Goal: Transaction & Acquisition: Obtain resource

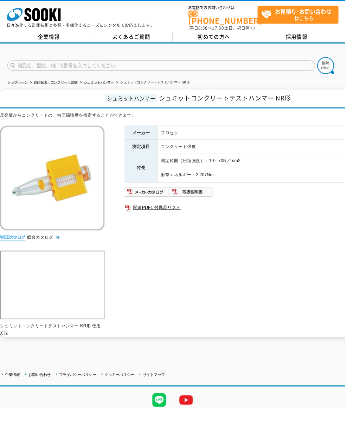
click at [100, 84] on link "シュミットハンマー" at bounding box center [103, 86] width 32 height 4
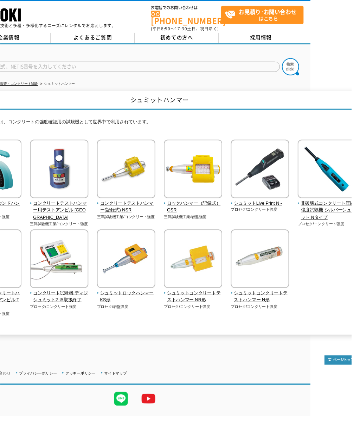
scroll to position [0, 42]
click at [272, 205] on span "シュミットLive Print N -" at bounding box center [267, 207] width 60 height 7
click at [272, 198] on img at bounding box center [267, 174] width 60 height 62
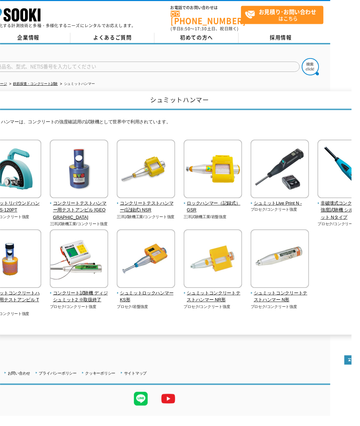
scroll to position [0, 0]
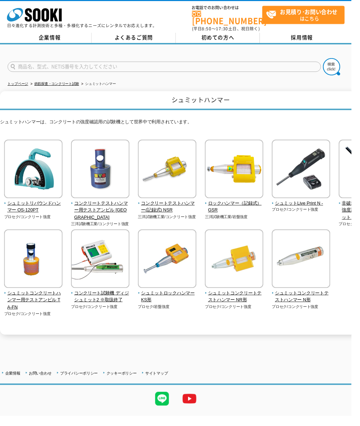
click at [191, 208] on span "コンクリートテストハンマー(記録式) NSR" at bounding box center [171, 211] width 60 height 15
click at [315, 204] on span "シュミットLive Print N -" at bounding box center [309, 207] width 60 height 7
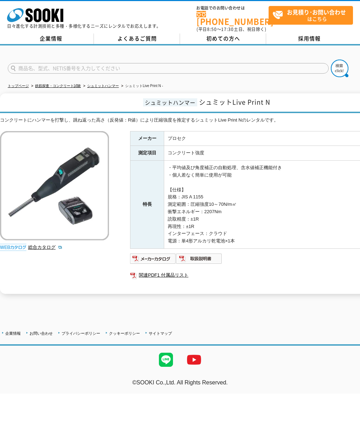
click at [158, 253] on img at bounding box center [153, 258] width 46 height 11
